Goal: Obtain resource: Download file/media

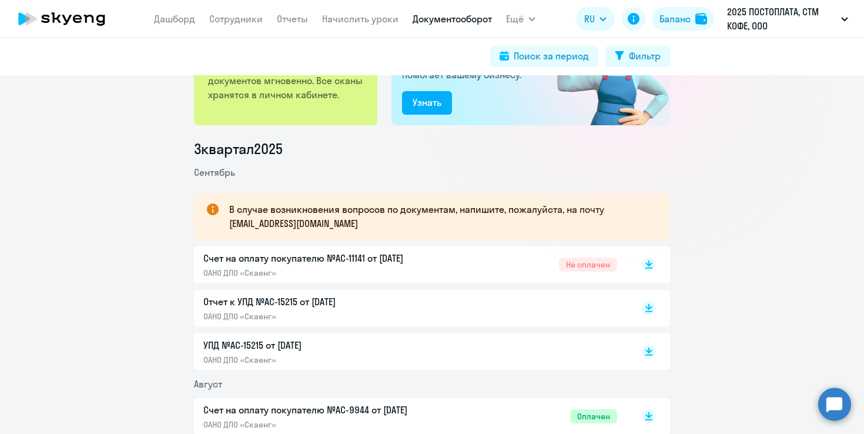
scroll to position [100, 0]
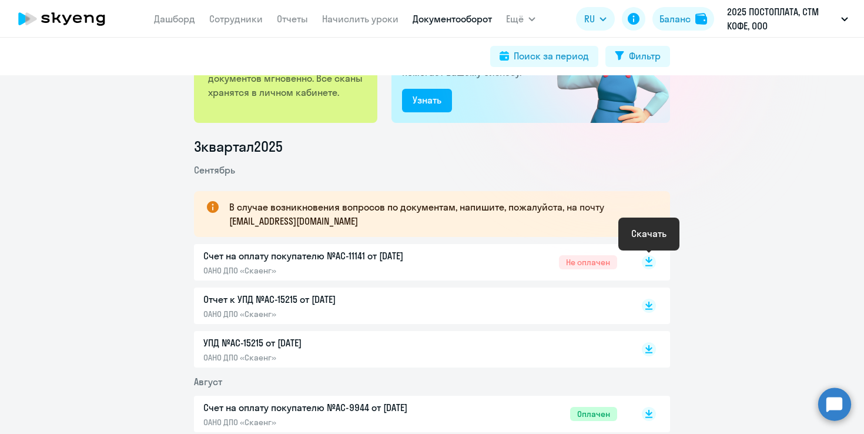
click at [650, 261] on icon at bounding box center [648, 260] width 7 height 6
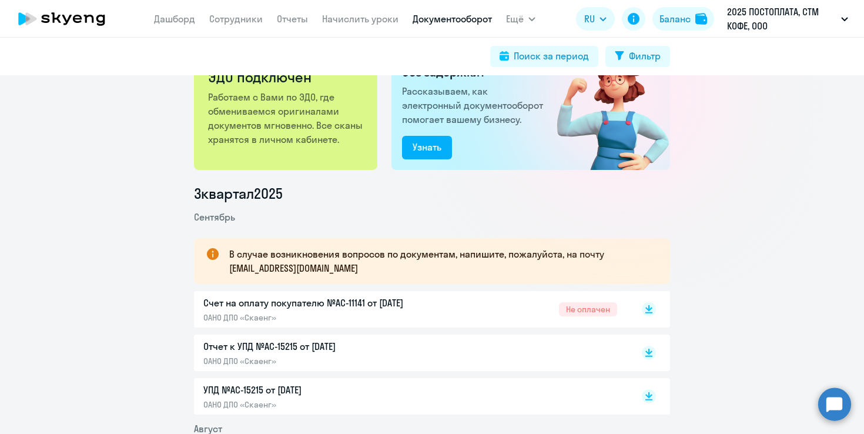
scroll to position [0, 0]
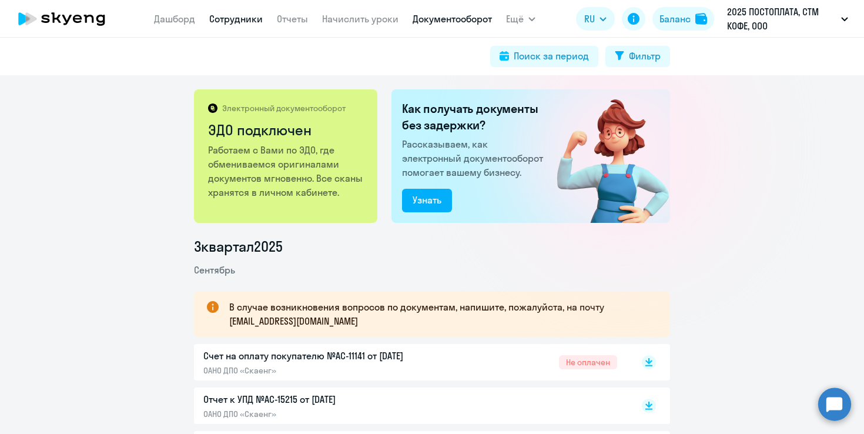
click at [248, 17] on link "Сотрудники" at bounding box center [235, 19] width 53 height 12
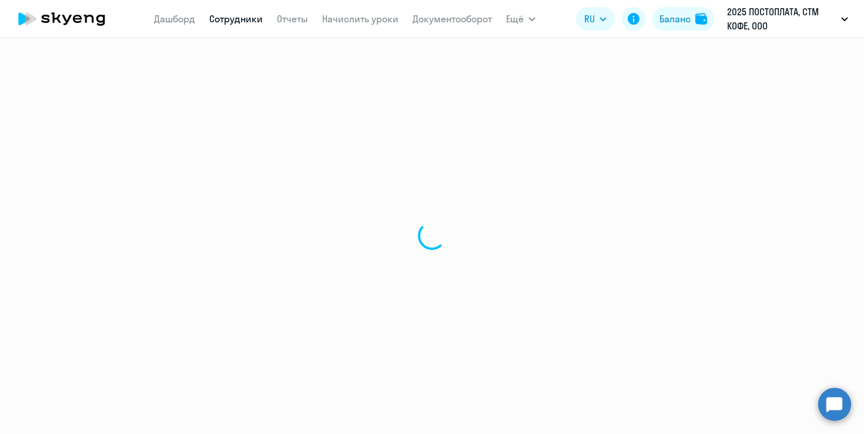
select select "30"
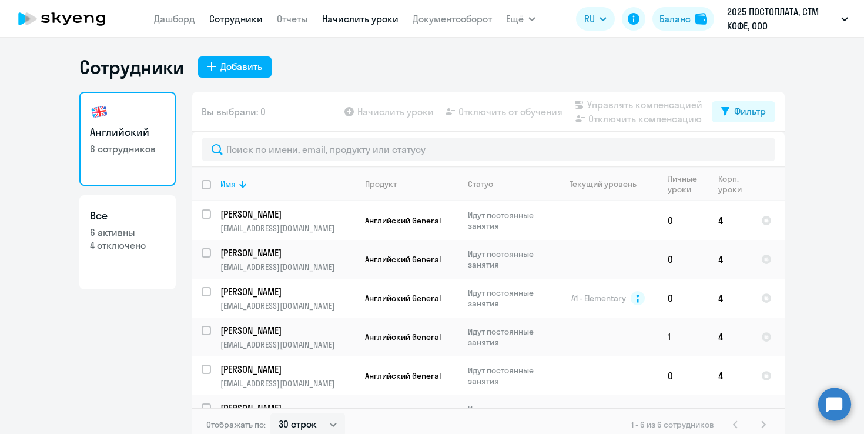
click at [378, 17] on link "Начислить уроки" at bounding box center [360, 19] width 76 height 12
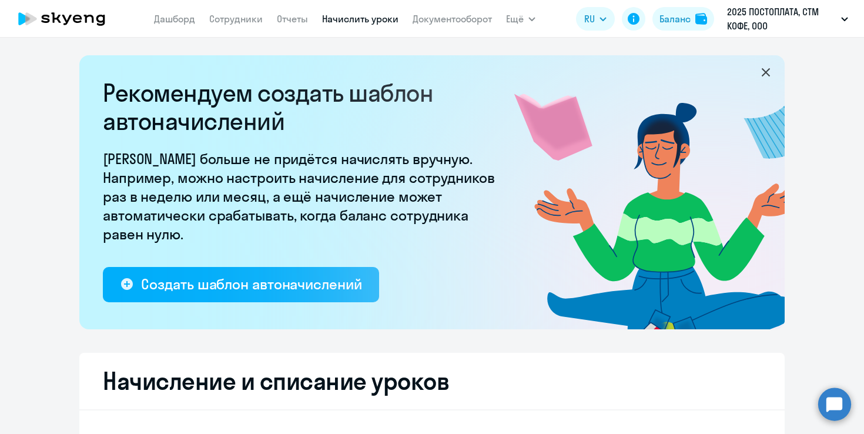
select select "10"
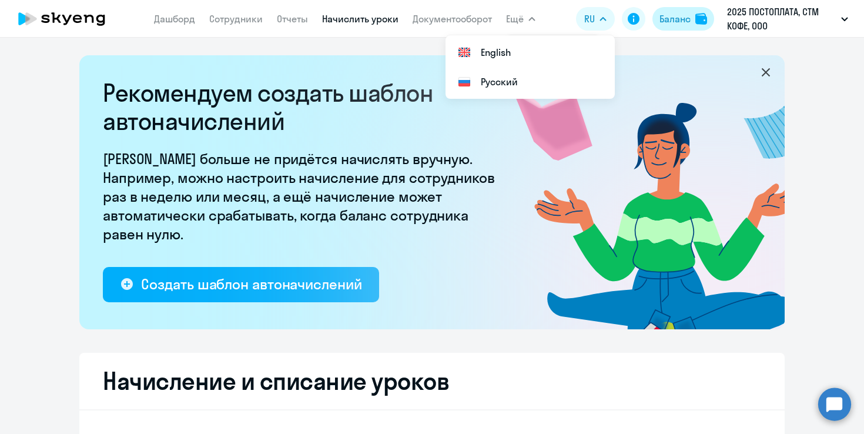
click at [685, 16] on div "Баланс" at bounding box center [674, 19] width 31 height 14
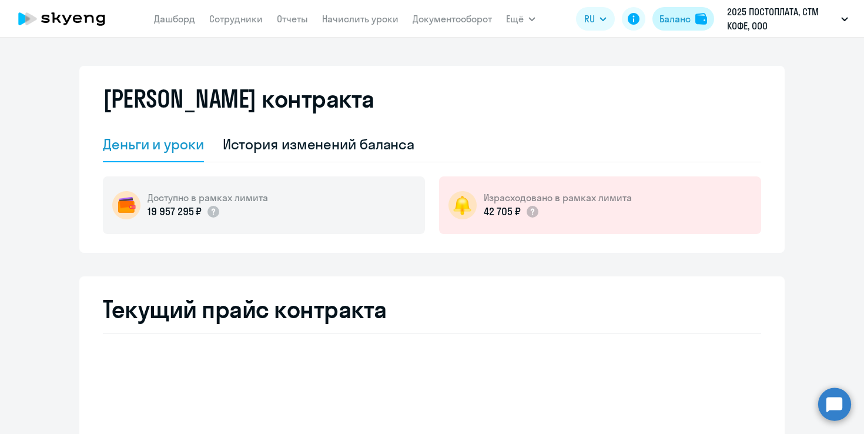
select select "english_adult_not_native_speaker"
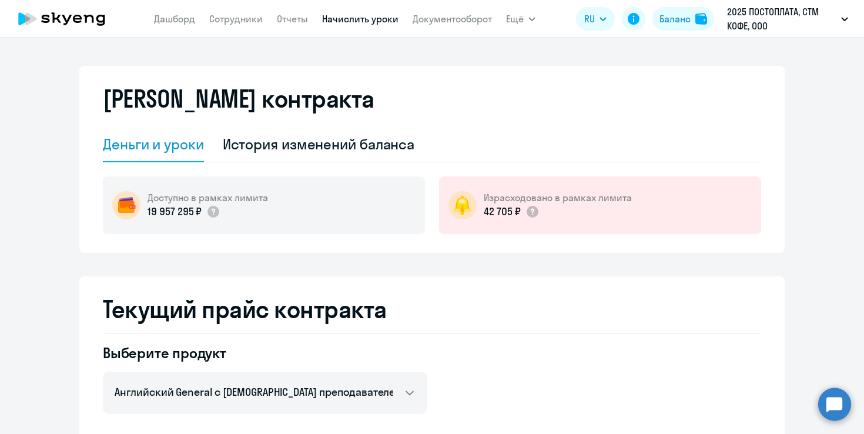
click at [360, 16] on link "Начислить уроки" at bounding box center [360, 19] width 76 height 12
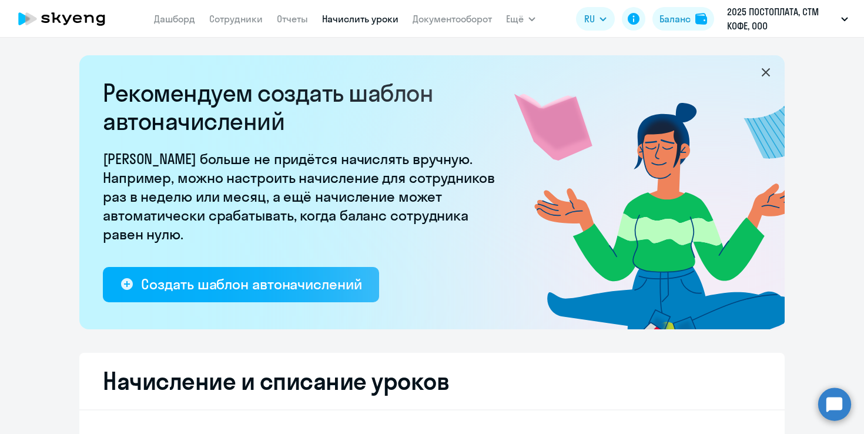
select select "10"
click at [237, 19] on link "Сотрудники" at bounding box center [235, 19] width 53 height 12
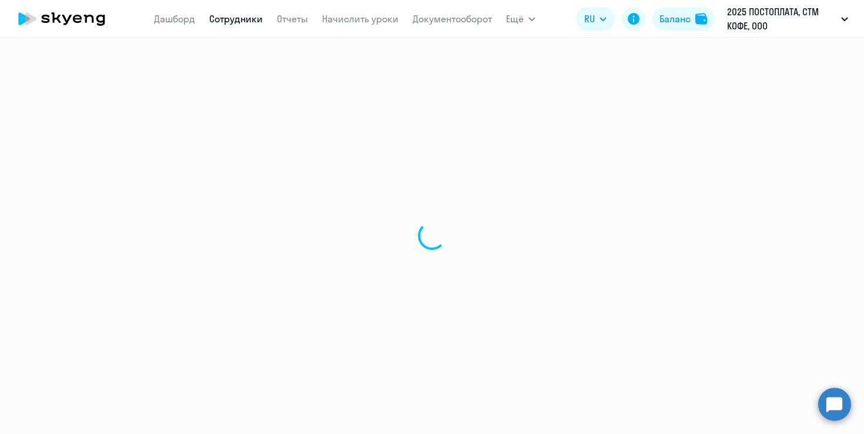
select select "30"
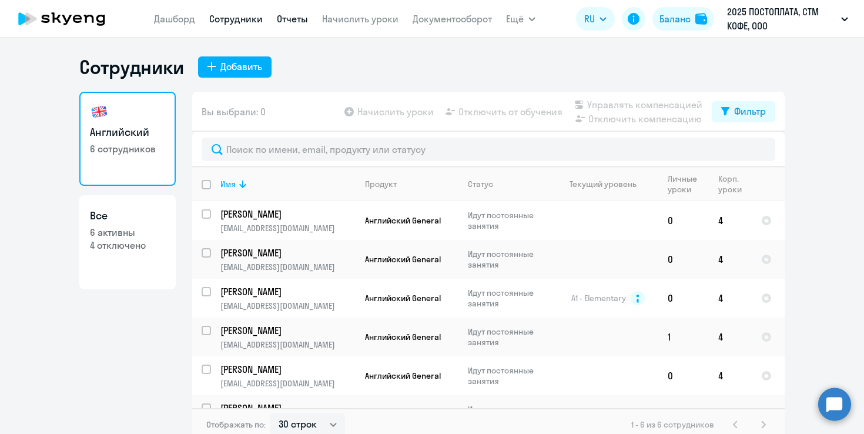
click at [293, 22] on link "Отчеты" at bounding box center [292, 19] width 31 height 12
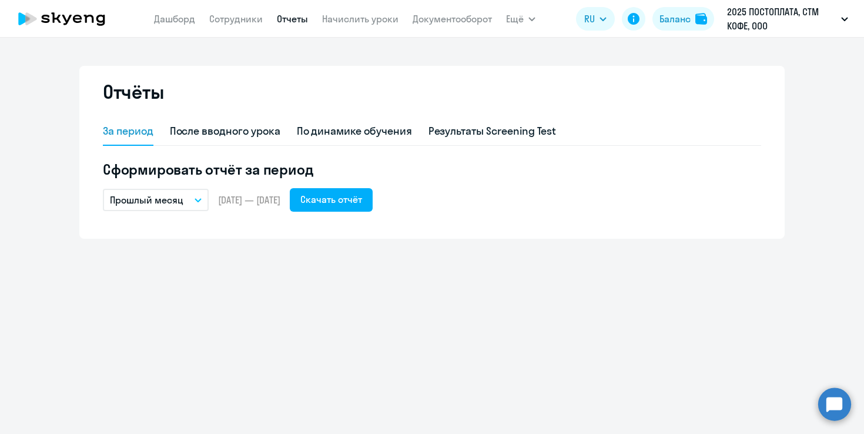
click at [195, 206] on button "Прошлый месяц" at bounding box center [156, 200] width 106 height 22
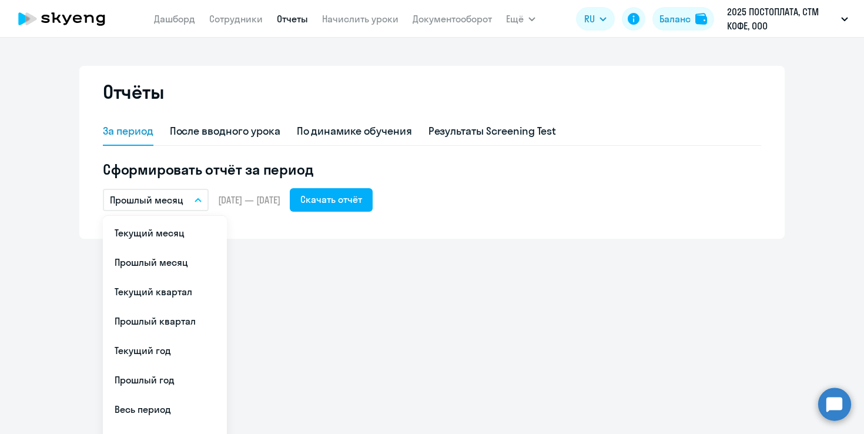
click at [195, 206] on button "Прошлый месяц" at bounding box center [156, 200] width 106 height 22
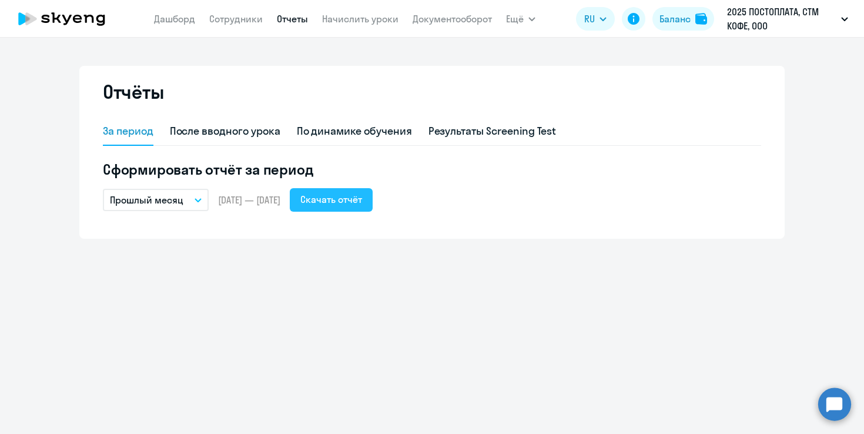
click at [362, 194] on div "Скачать отчёт" at bounding box center [331, 199] width 62 height 14
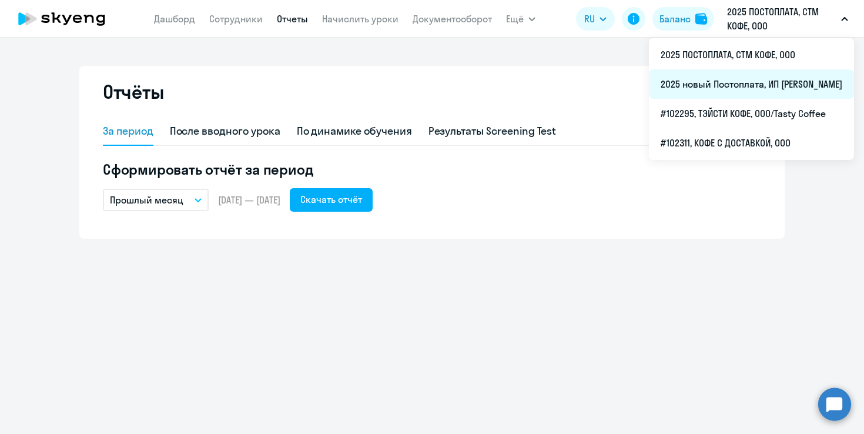
click at [649, 85] on li "2025 новый Постоплата, ИП [PERSON_NAME]" at bounding box center [751, 83] width 205 height 29
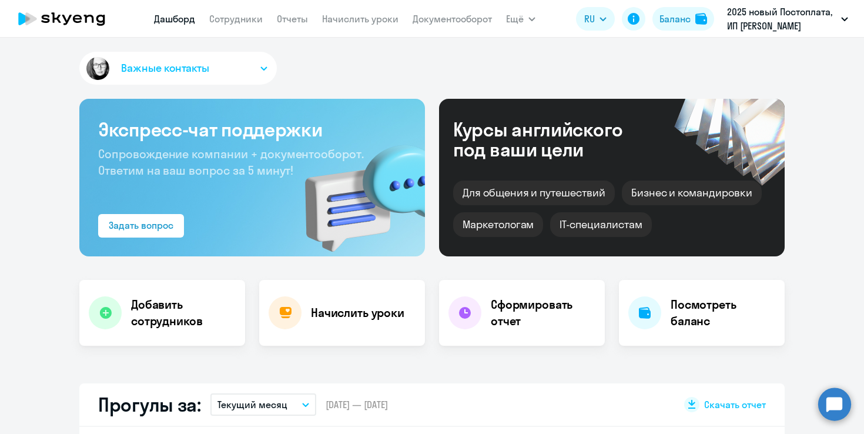
select select "30"
click at [439, 19] on link "Документооборот" at bounding box center [451, 19] width 79 height 12
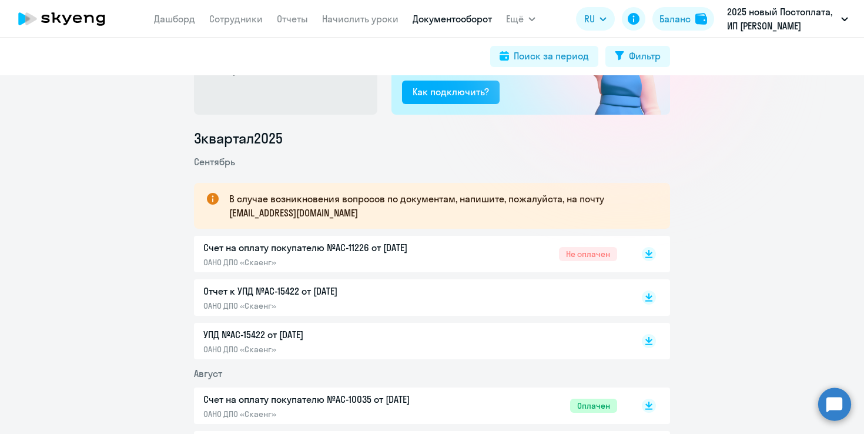
scroll to position [109, 0]
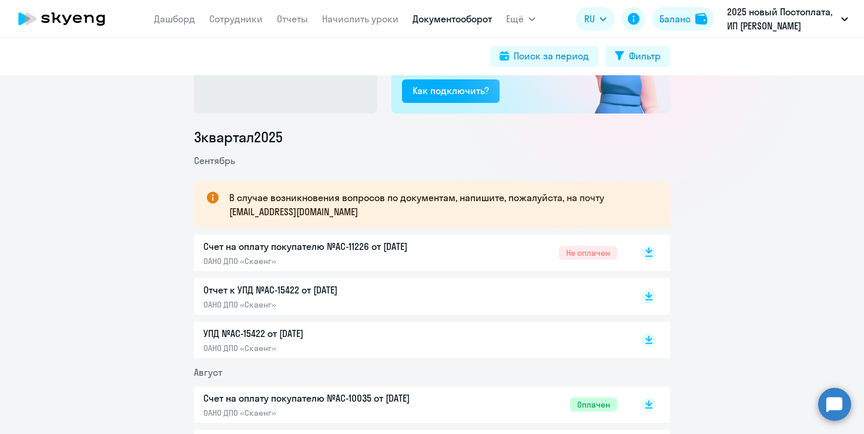
click at [647, 253] on rect at bounding box center [648, 253] width 14 height 14
click at [223, 23] on link "Сотрудники" at bounding box center [235, 19] width 53 height 12
select select "30"
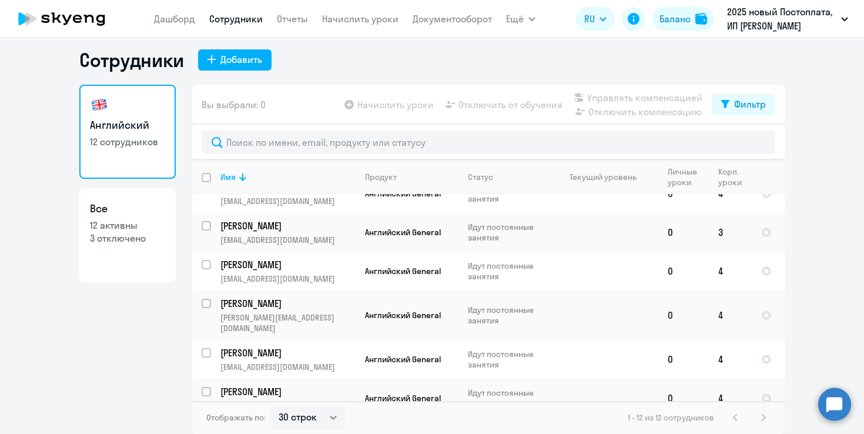
scroll to position [255, 0]
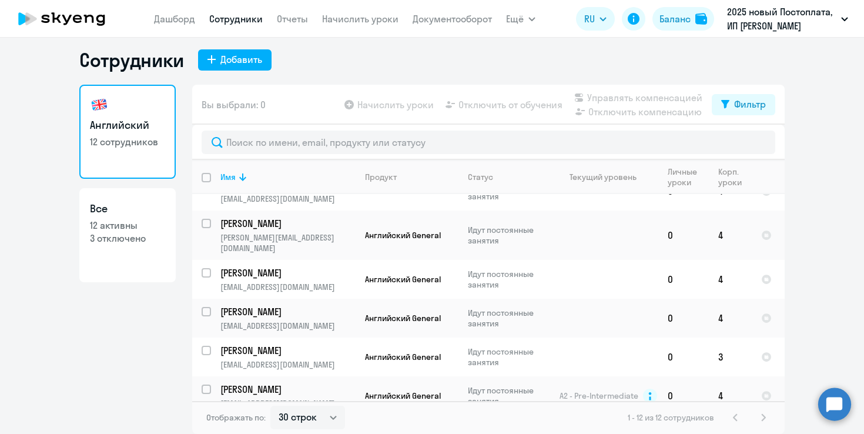
click at [826, 182] on ng-component "Сотрудники Добавить Английский 12 сотрудников Все 12 активны 3 отключено Вы выб…" at bounding box center [432, 240] width 864 height 385
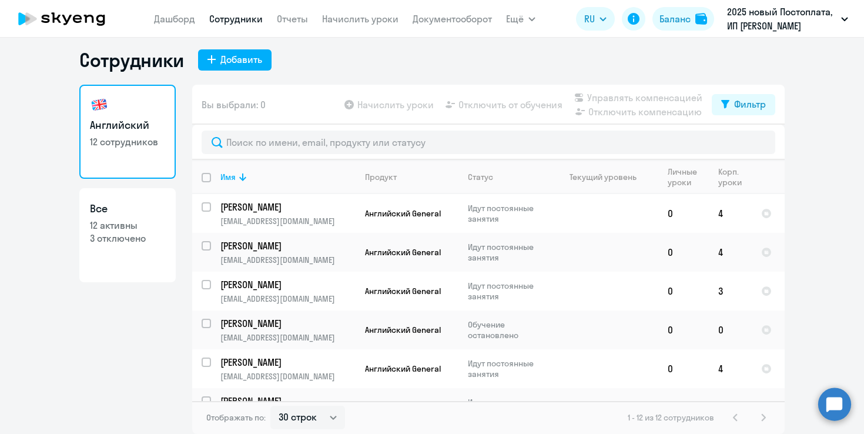
scroll to position [0, 0]
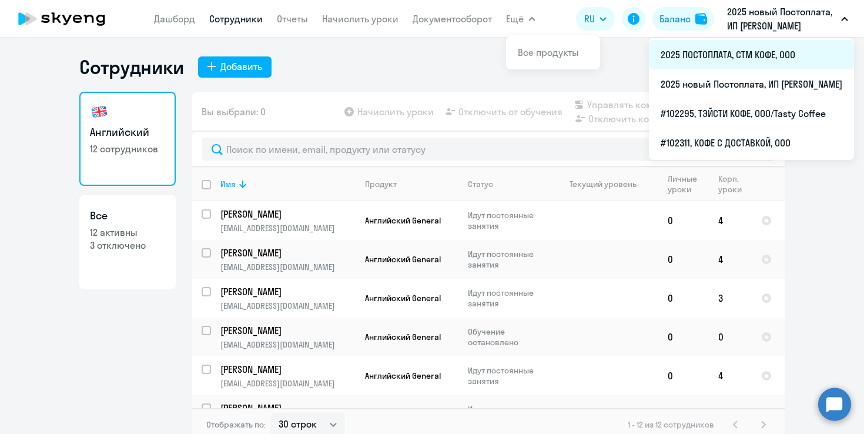
click at [714, 47] on li "2025 ПОСТОПЛАТА, СТМ КОФЕ, ООО" at bounding box center [751, 54] width 205 height 29
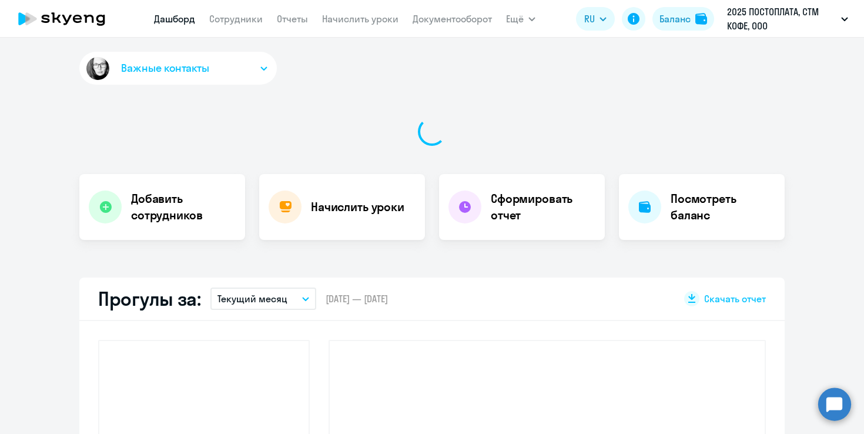
select select "30"
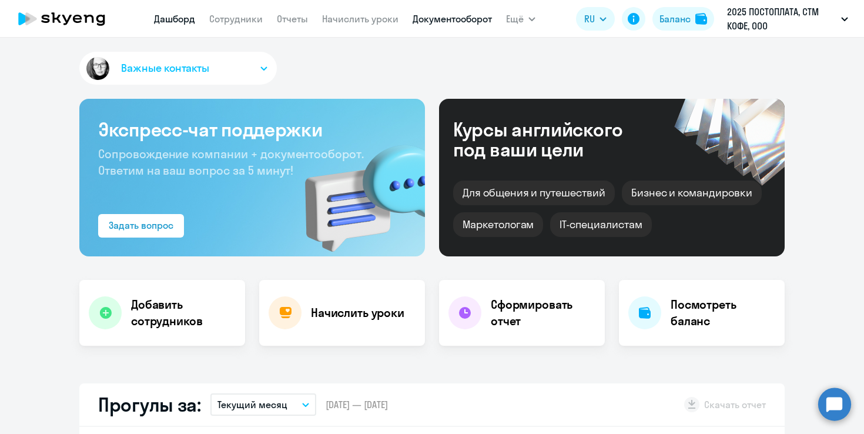
click at [455, 16] on link "Документооборот" at bounding box center [451, 19] width 79 height 12
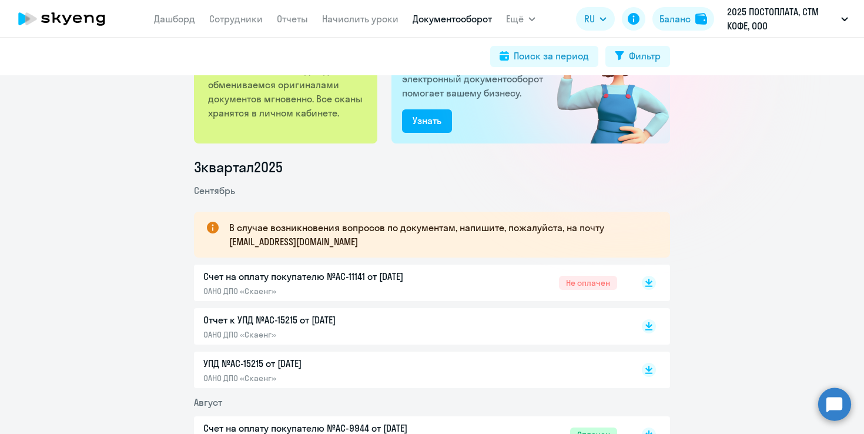
scroll to position [94, 0]
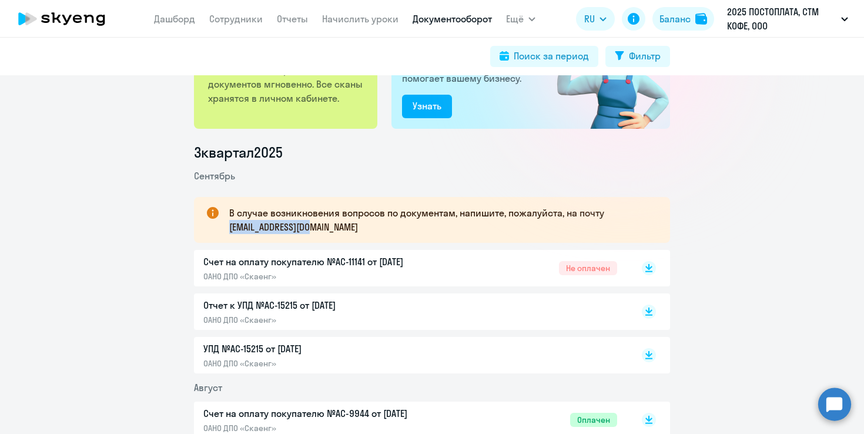
drag, startPoint x: 337, startPoint y: 233, endPoint x: 229, endPoint y: 227, distance: 108.3
click at [229, 227] on div "В случае возникновения вопросов по документам, напишите, пожалуйста, на почту […" at bounding box center [432, 220] width 476 height 46
copy p "[EMAIL_ADDRESS][DOMAIN_NAME]"
